Goal: Task Accomplishment & Management: Manage account settings

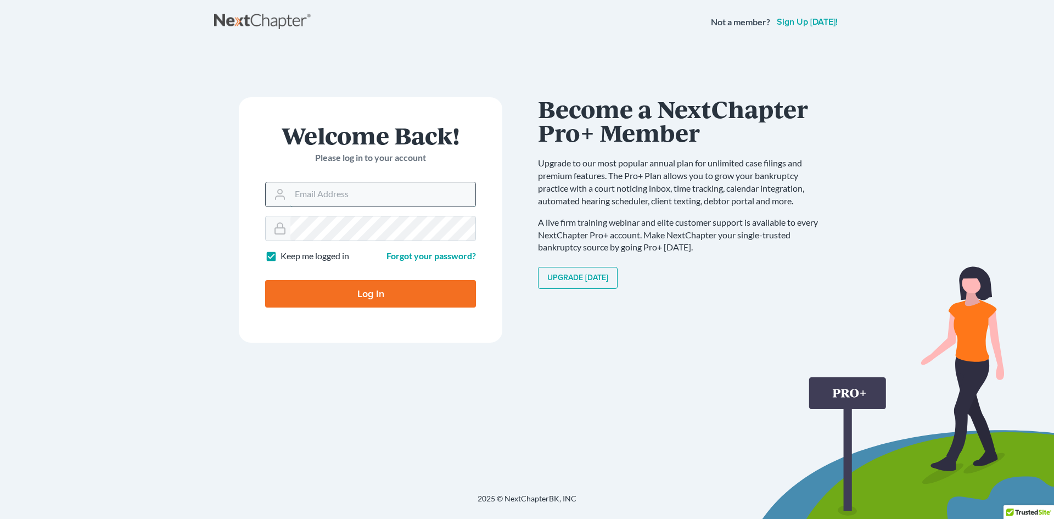
click at [296, 194] on input "Email Address" at bounding box center [382, 194] width 185 height 24
paste input "[EMAIL_ADDRESS][DOMAIN_NAME]"
type input "[EMAIL_ADDRESS][DOMAIN_NAME]"
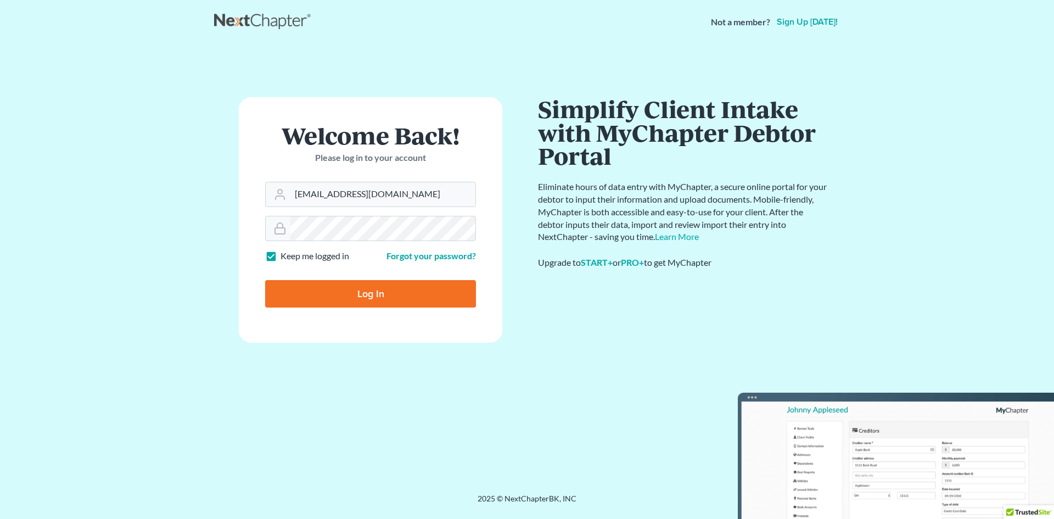
click at [413, 294] on input "Log In" at bounding box center [370, 293] width 211 height 27
type input "Thinking..."
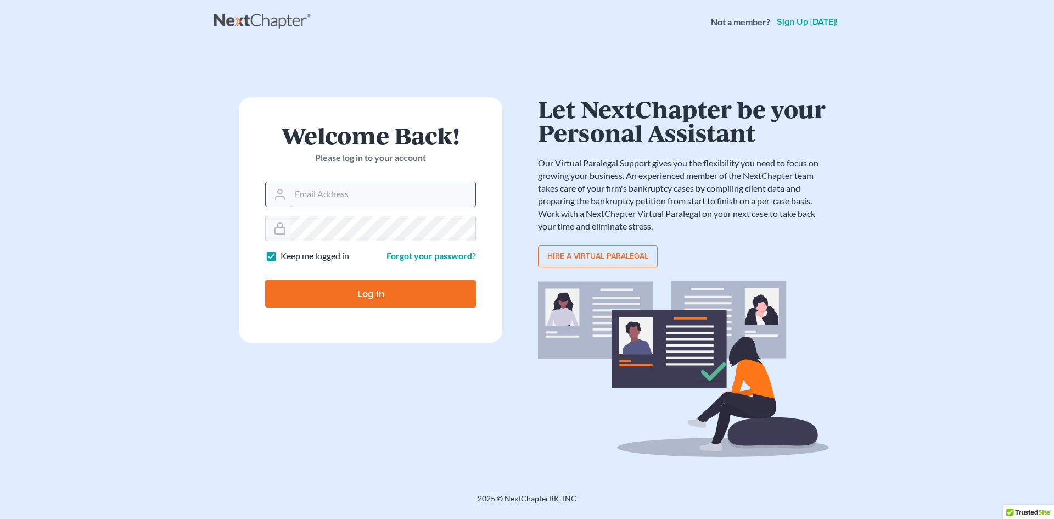
click at [442, 202] on input "Email Address" at bounding box center [382, 194] width 185 height 24
paste input "[EMAIL_ADDRESS][DOMAIN_NAME]"
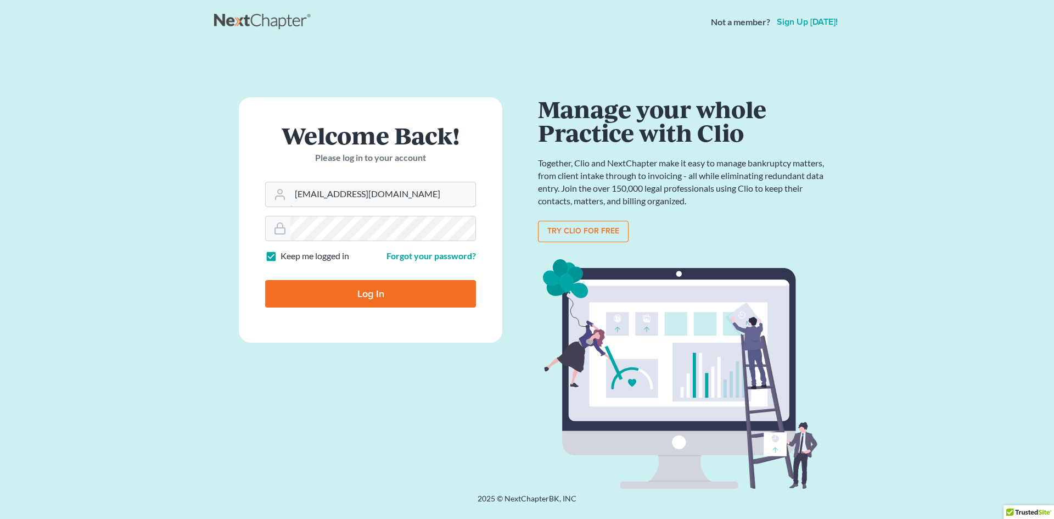
type input "[EMAIL_ADDRESS][DOMAIN_NAME]"
click at [455, 211] on form "Welcome Back! Please log in to your account Email Address mgiordano@maypotenza.…" at bounding box center [370, 219] width 263 height 245
click at [454, 214] on form "Welcome Back! Please log in to your account Email Address mgiordano@maypotenza.…" at bounding box center [370, 219] width 263 height 245
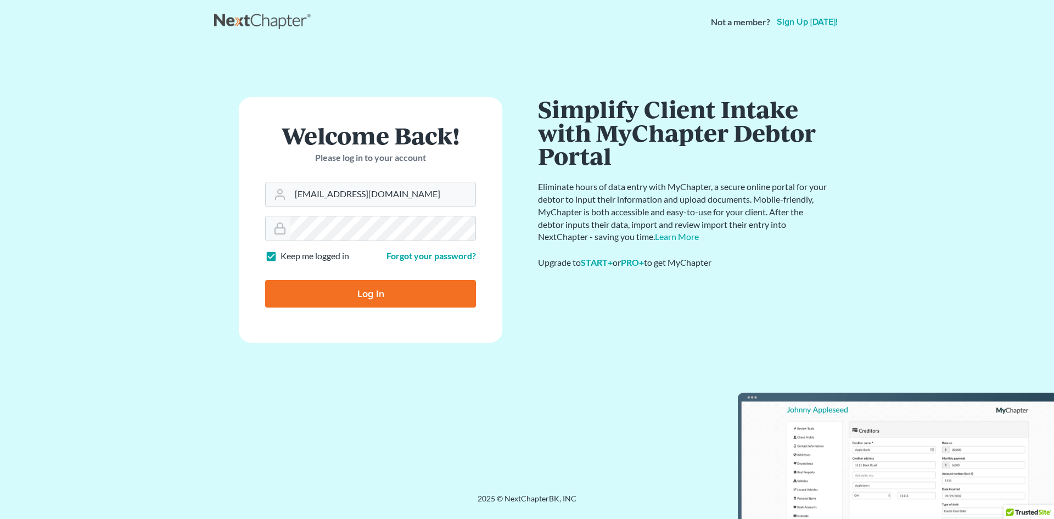
click at [432, 294] on input "Log In" at bounding box center [370, 293] width 211 height 27
type input "Thinking..."
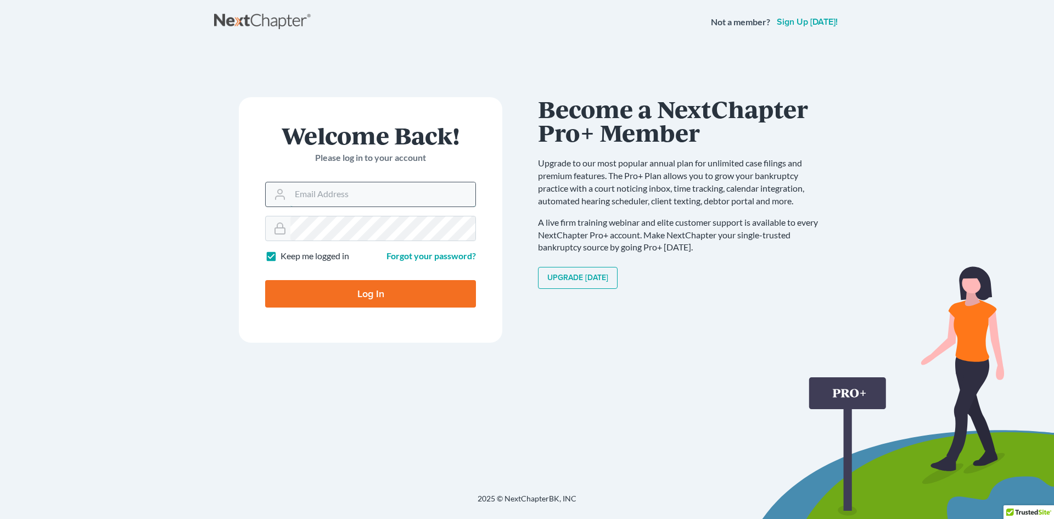
click at [392, 185] on input "Email Address" at bounding box center [382, 194] width 185 height 24
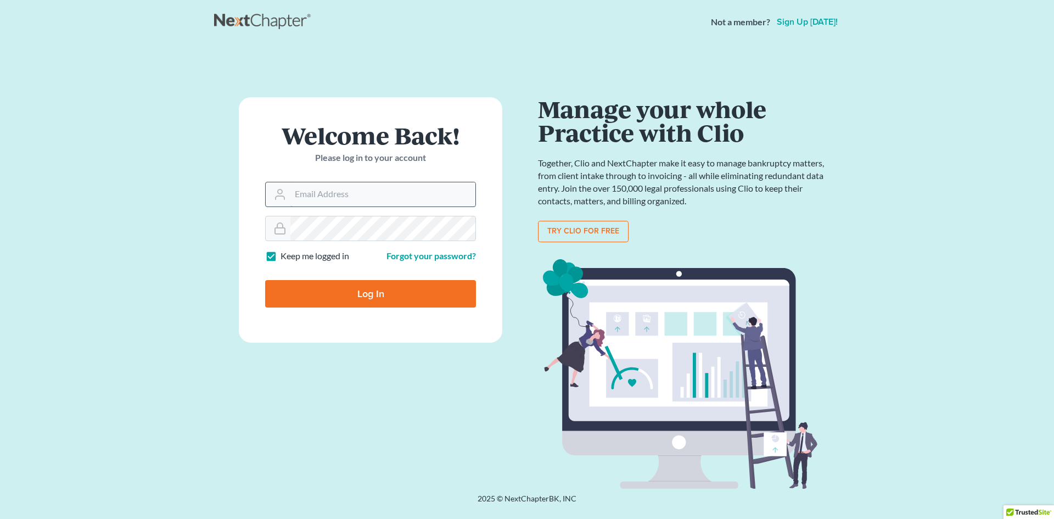
type input "[EMAIL_ADDRESS][DOMAIN_NAME]"
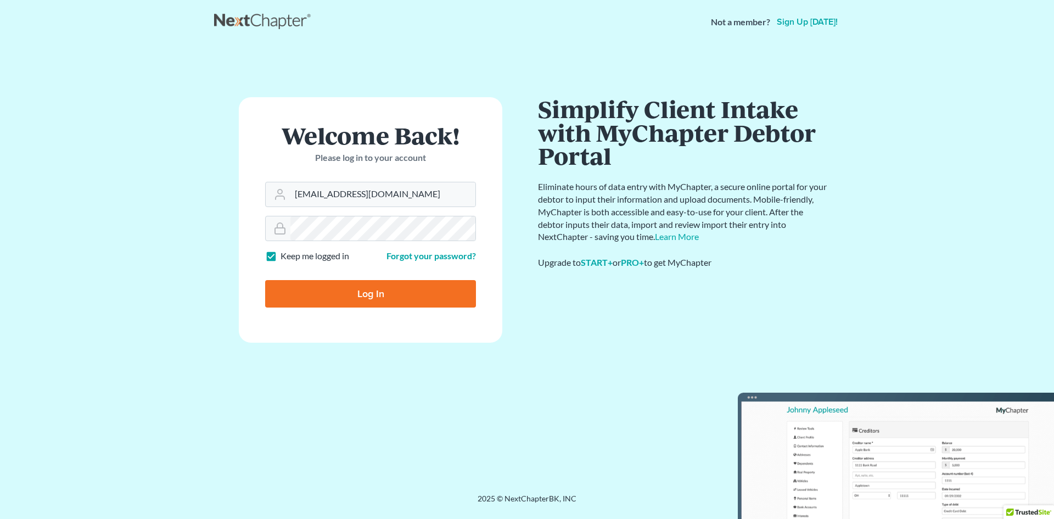
click at [413, 288] on input "Log In" at bounding box center [370, 293] width 211 height 27
type input "Thinking..."
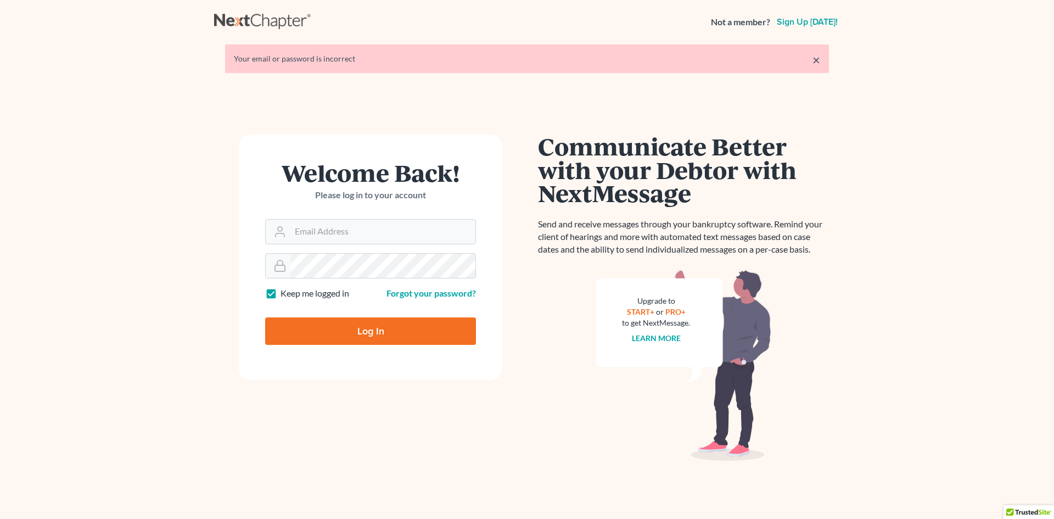
click at [819, 63] on link "×" at bounding box center [816, 59] width 8 height 13
